Goal: Task Accomplishment & Management: Use online tool/utility

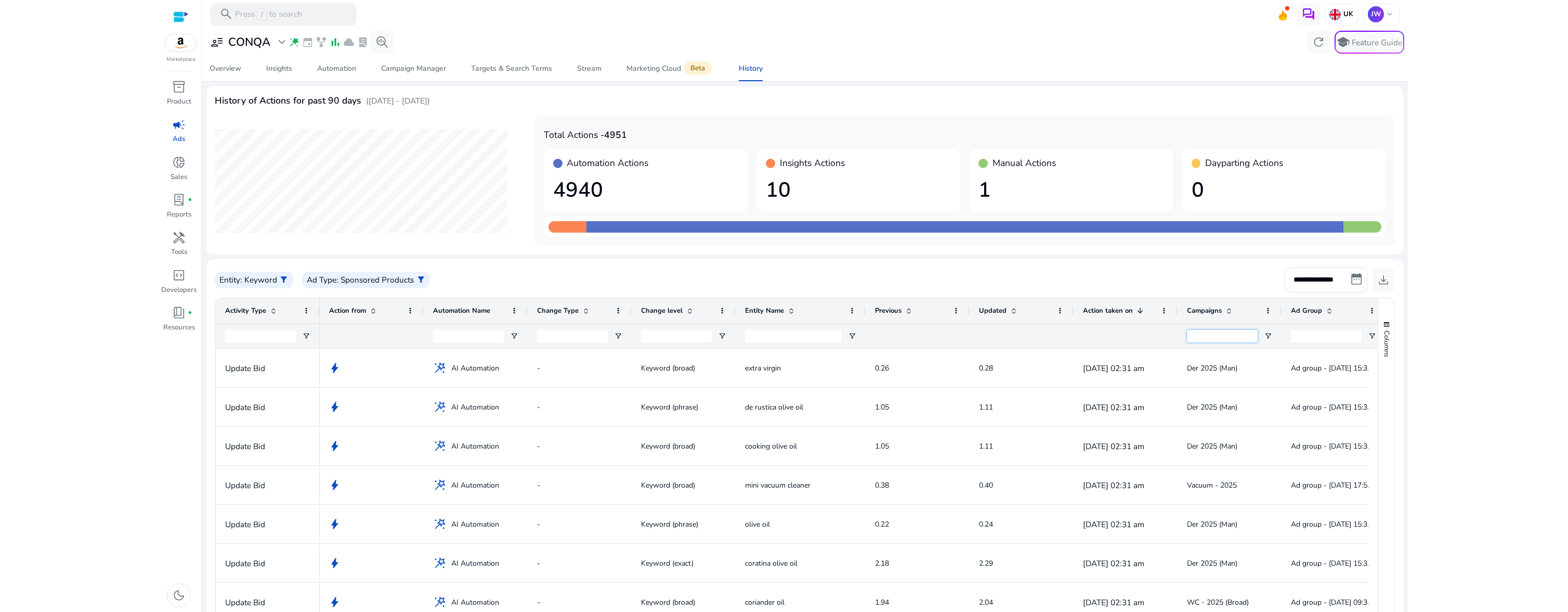
click at [1244, 335] on input "Campaigns Filter Input" at bounding box center [1222, 336] width 71 height 13
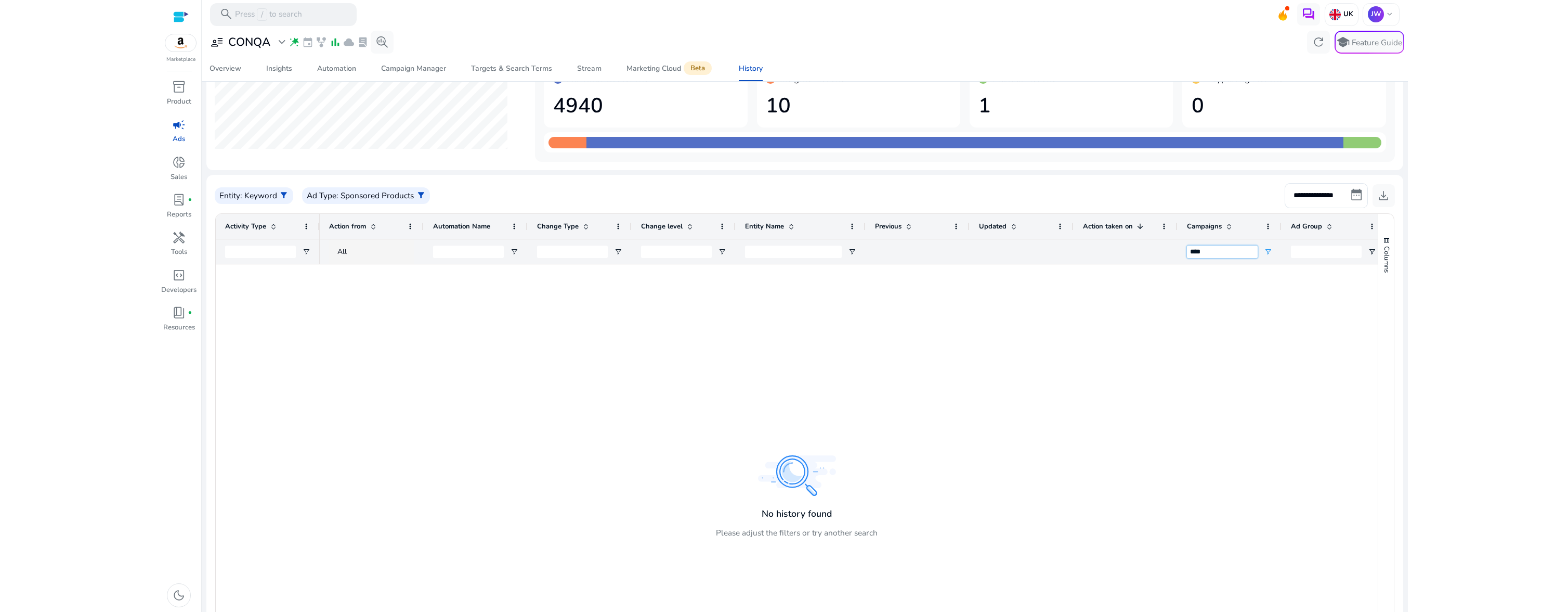
scroll to position [148, 0]
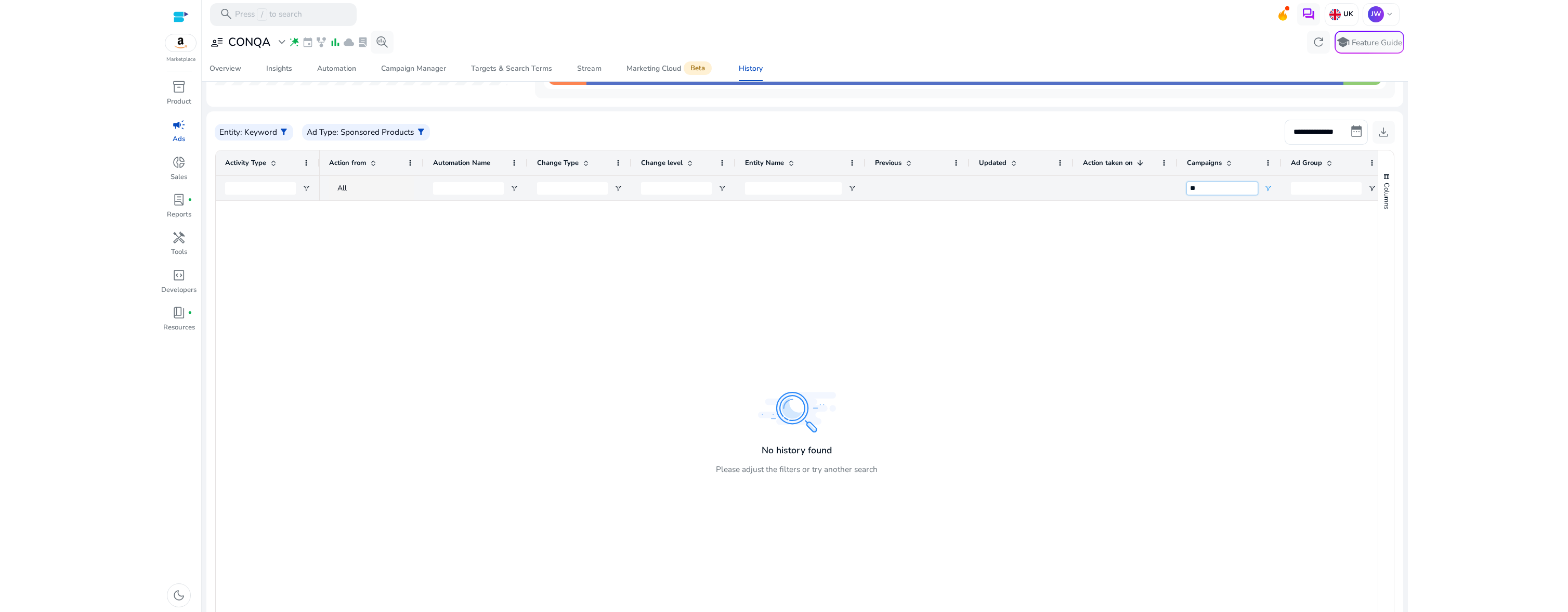
type input "*"
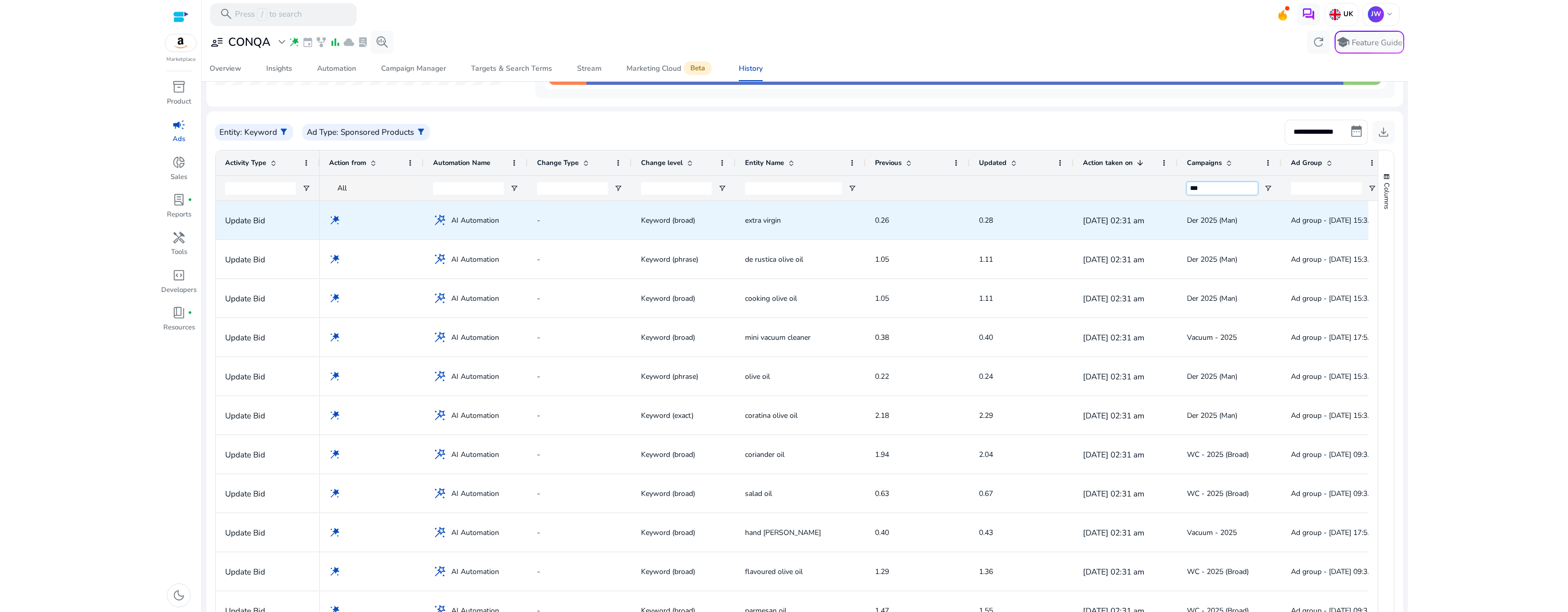
type input "***"
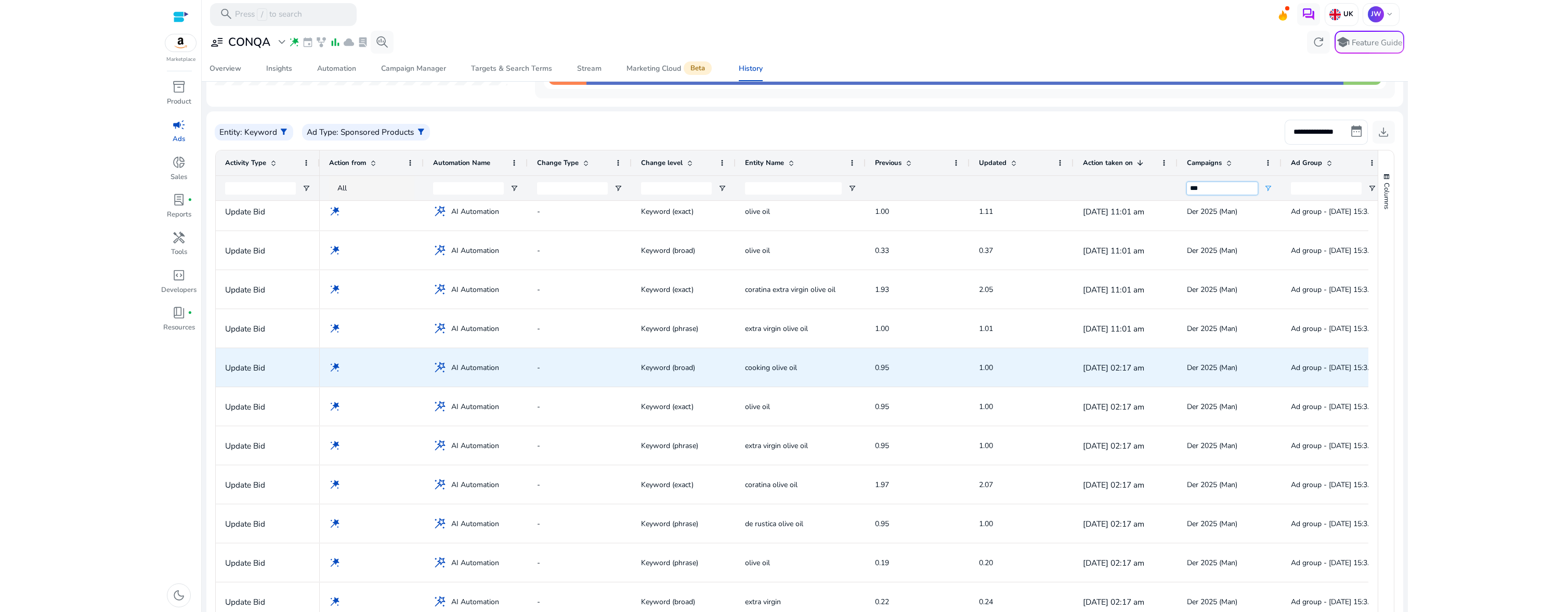
scroll to position [830, 0]
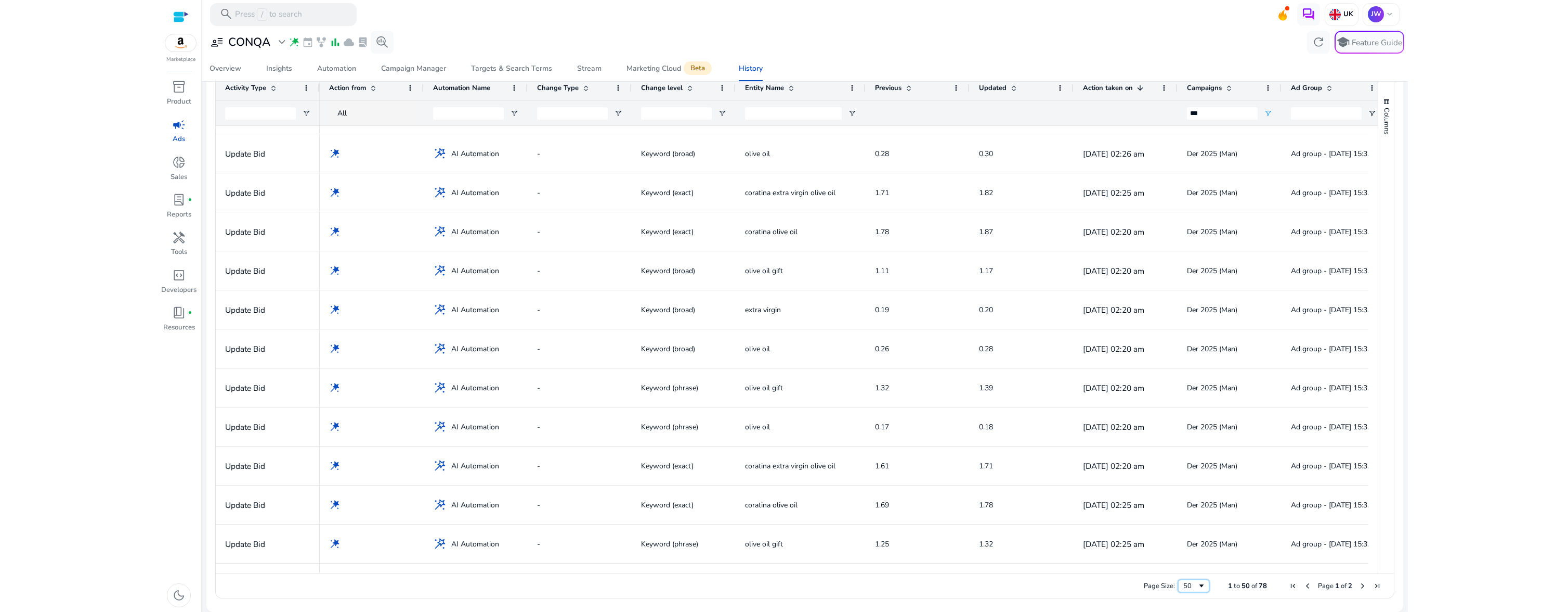
click at [1197, 586] on span "Page Size" at bounding box center [1201, 586] width 8 height 8
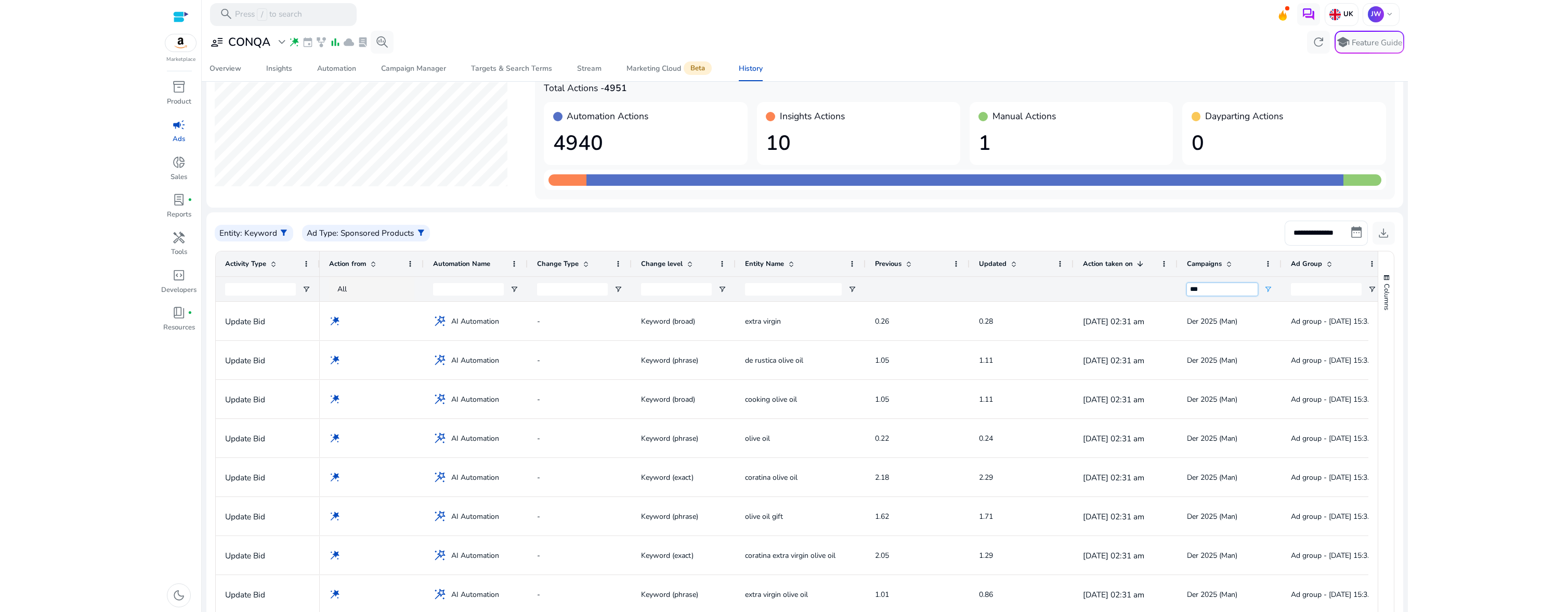
drag, startPoint x: 1203, startPoint y: 293, endPoint x: 1186, endPoint y: 289, distance: 17.5
click at [1186, 289] on div "***" at bounding box center [1229, 288] width 104 height 25
click at [753, 72] on div "History" at bounding box center [751, 69] width 24 height 7
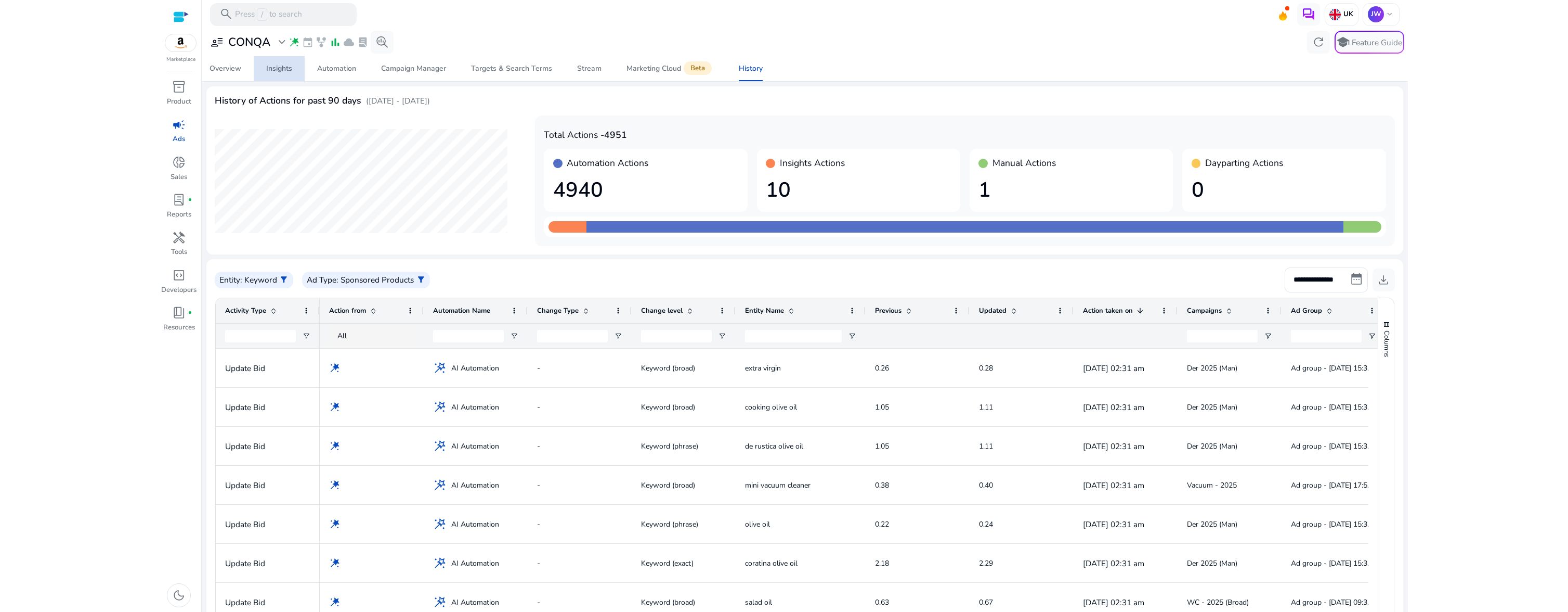
click at [283, 74] on span "Insights" at bounding box center [279, 68] width 26 height 25
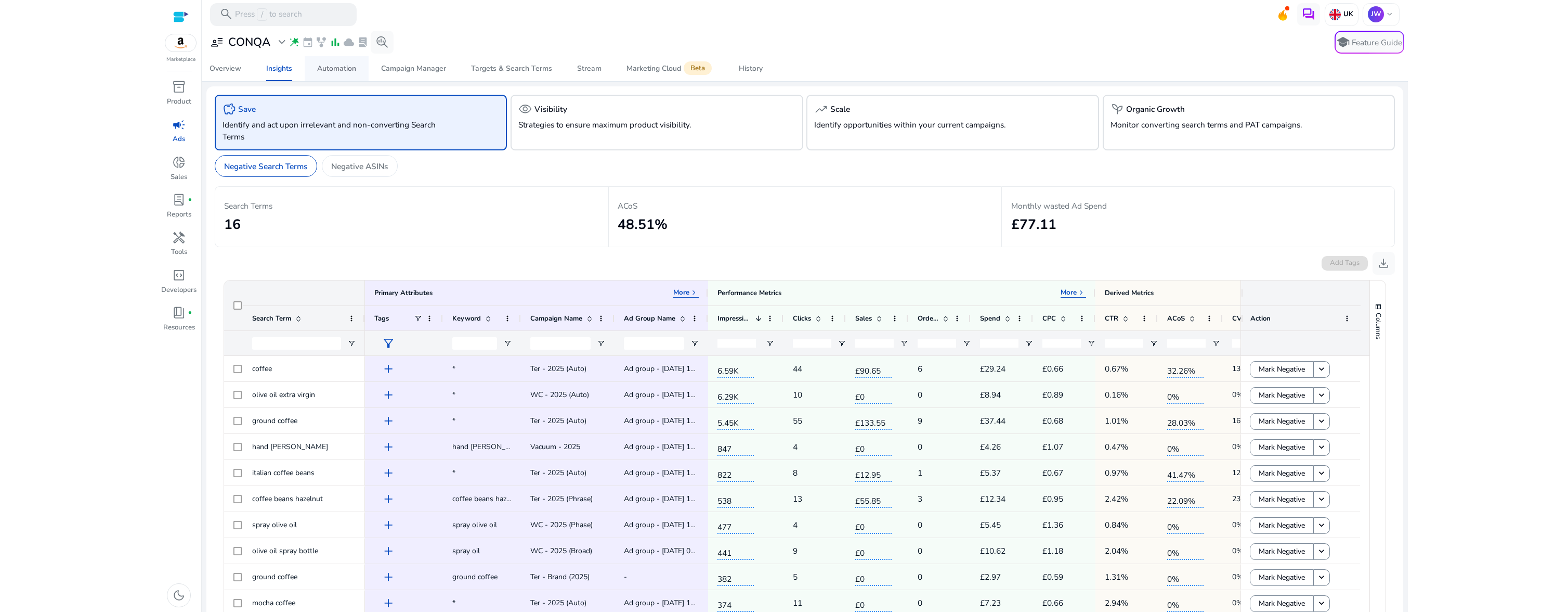
click at [337, 71] on div "Automation" at bounding box center [337, 69] width 39 height 7
